Goal: Task Accomplishment & Management: Use online tool/utility

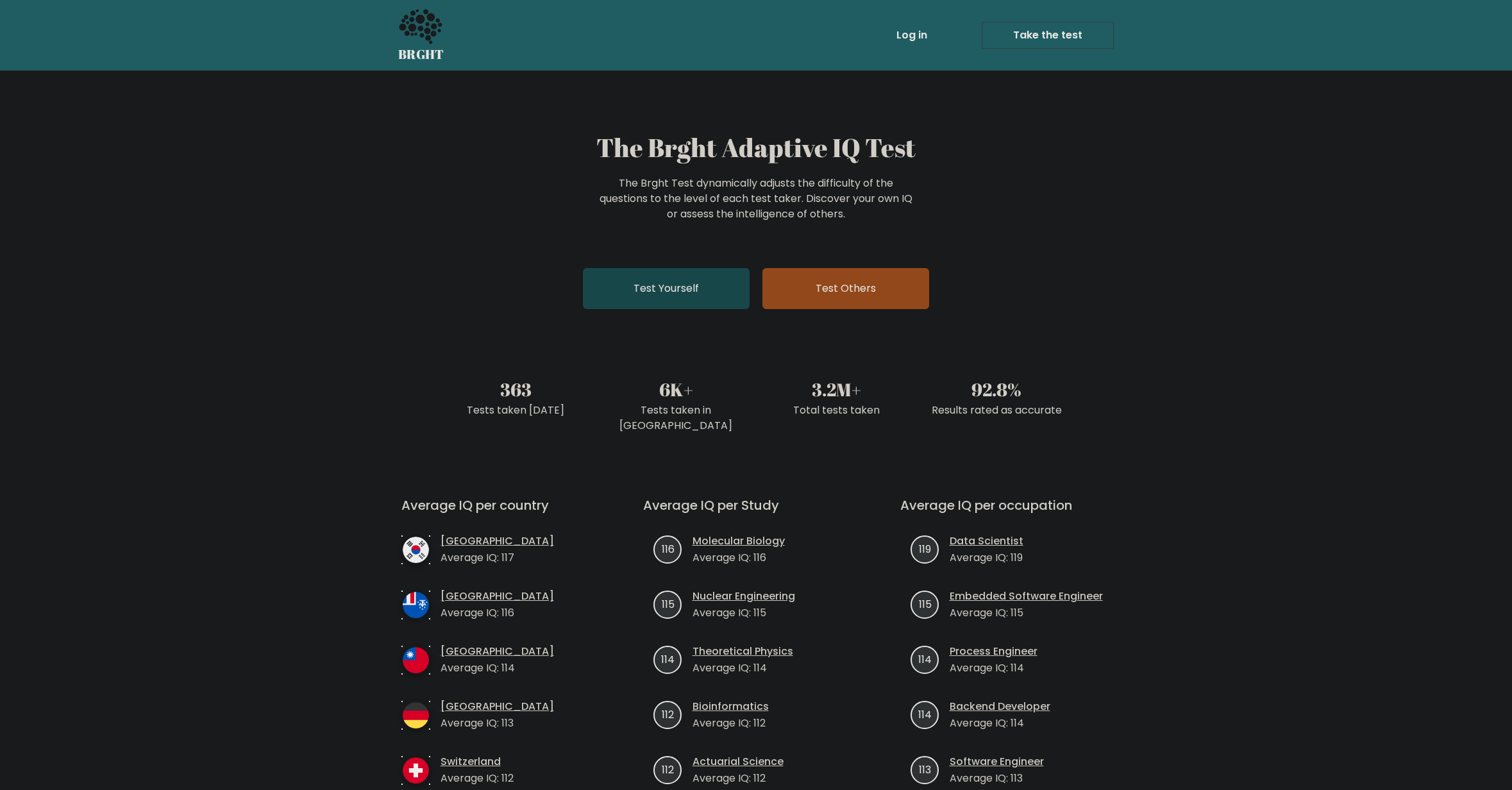
click at [594, 293] on link "Test Yourself" at bounding box center [666, 288] width 167 height 41
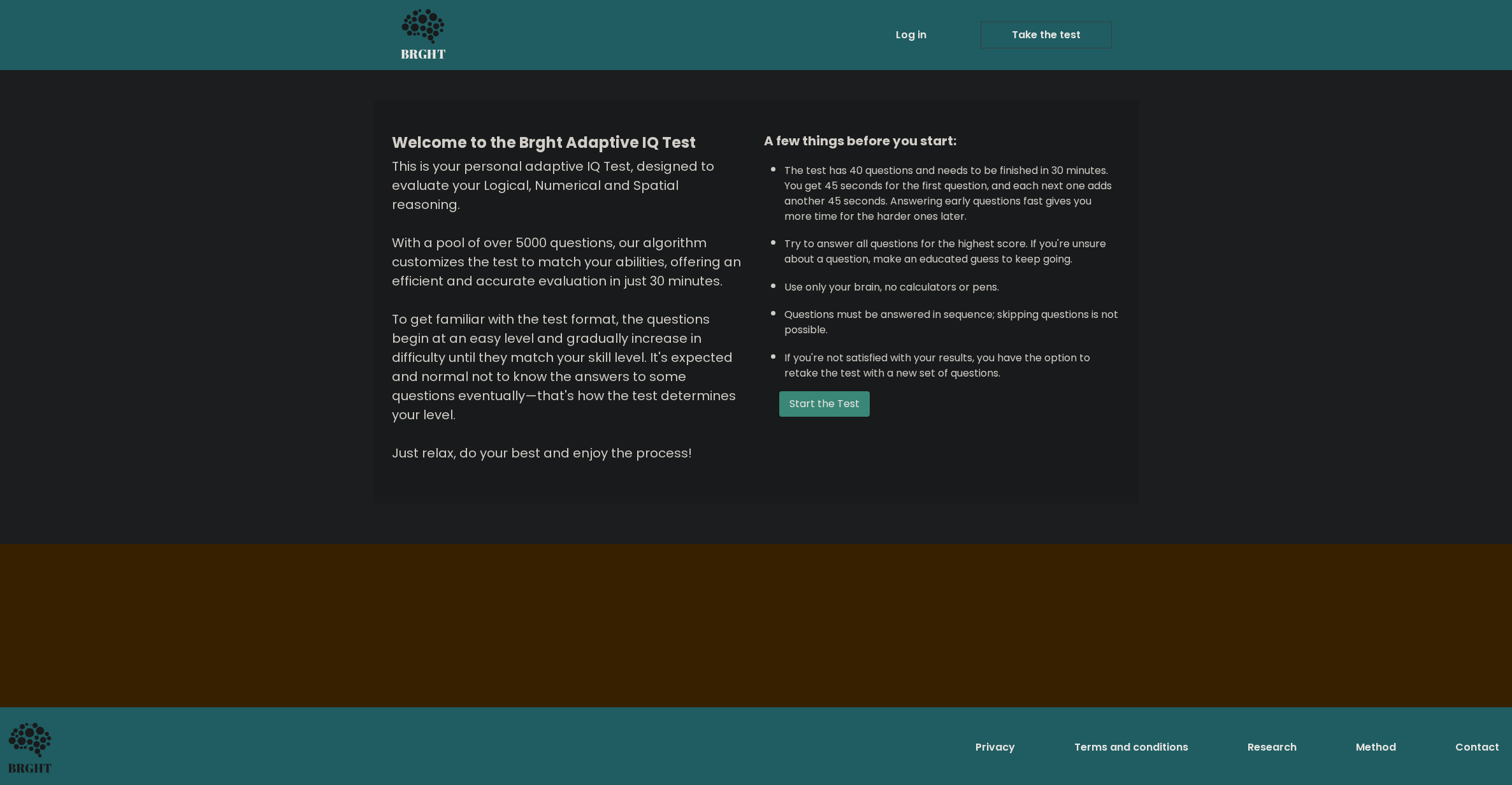
drag, startPoint x: 694, startPoint y: 422, endPoint x: 770, endPoint y: 2, distance: 426.8
click at [621, 87] on div "Welcome to the Brght Adaptive IQ Test This is your personal adaptive IQ Test, d…" at bounding box center [756, 307] width 1512 height 474
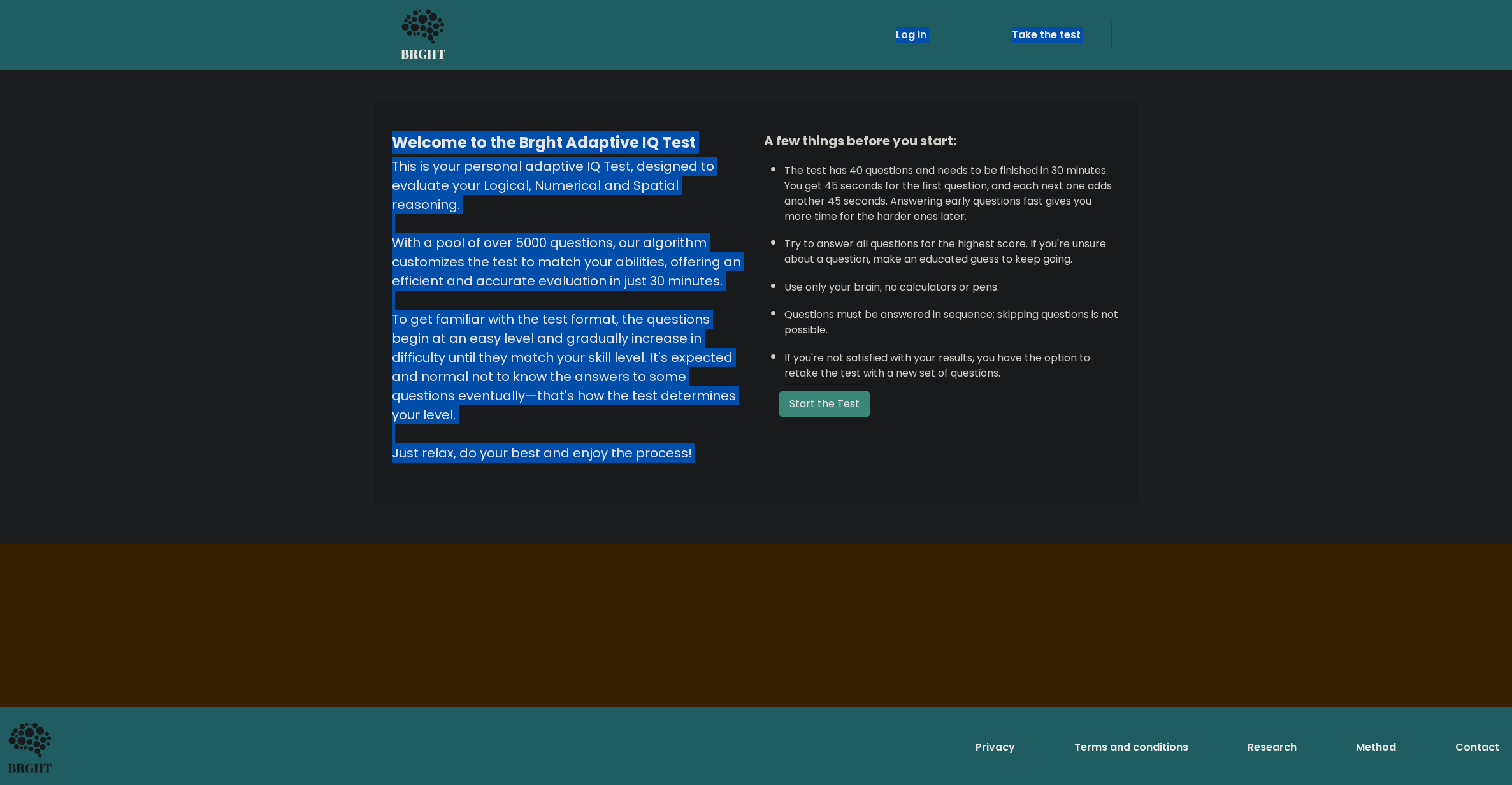
drag, startPoint x: 958, startPoint y: 109, endPoint x: 954, endPoint y: 132, distance: 23.3
click at [954, 129] on body "BRGHT BRGHT Log in Take the test Take the test Welcome to the Brght Adaptive IQ…" at bounding box center [756, 392] width 1512 height 785
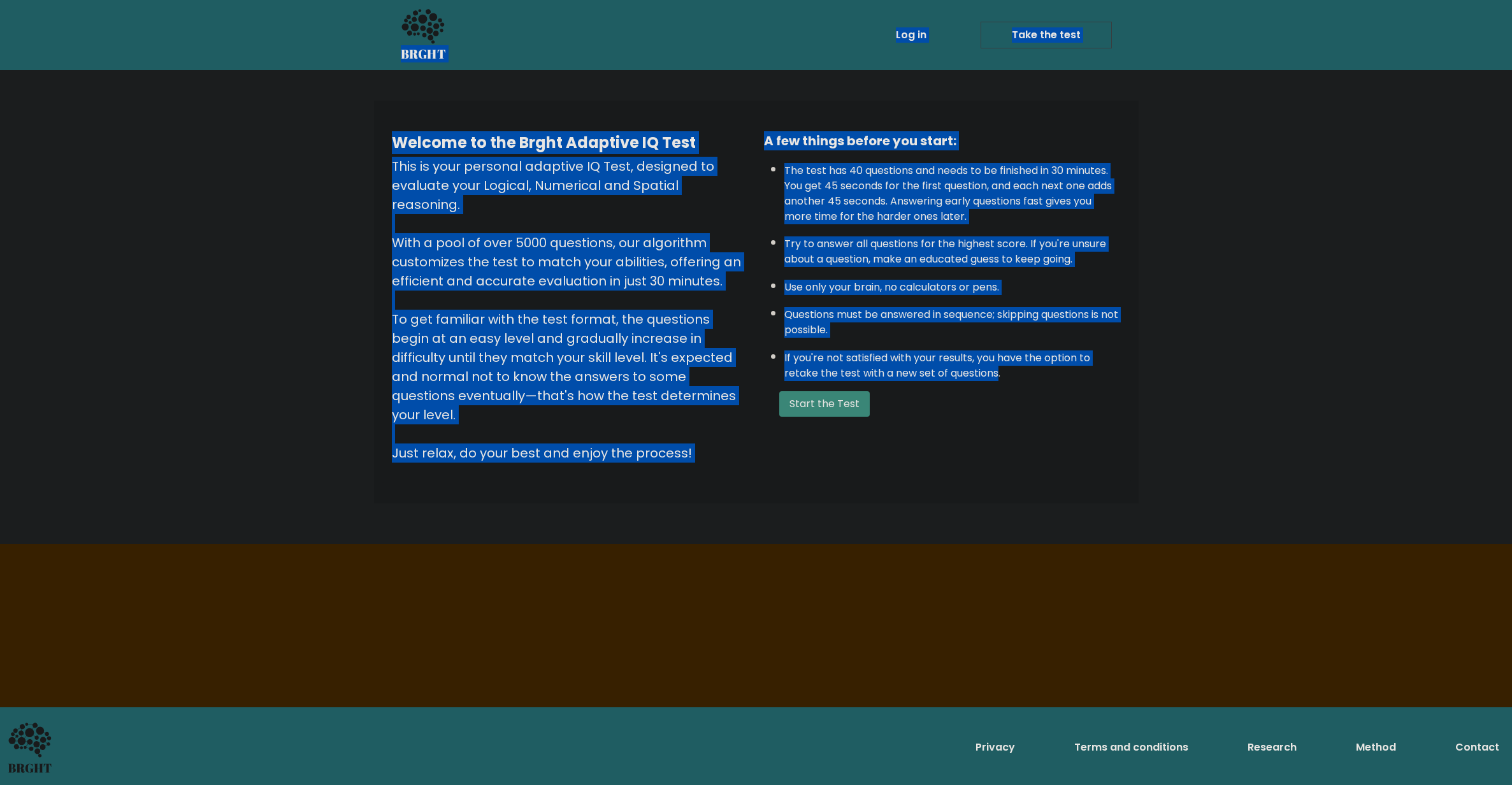
drag, startPoint x: 996, startPoint y: 379, endPoint x: 380, endPoint y: -7, distance: 726.9
click at [380, 0] on html "BRGHT BRGHT Log in Take the test Take the test Welcome to the Brght Adaptive IQ…" at bounding box center [756, 392] width 1512 height 785
click at [482, 187] on div "This is your personal adaptive IQ Test, designed to evaluate your Logical, Nume…" at bounding box center [570, 309] width 357 height 306
